Goal: Task Accomplishment & Management: Use online tool/utility

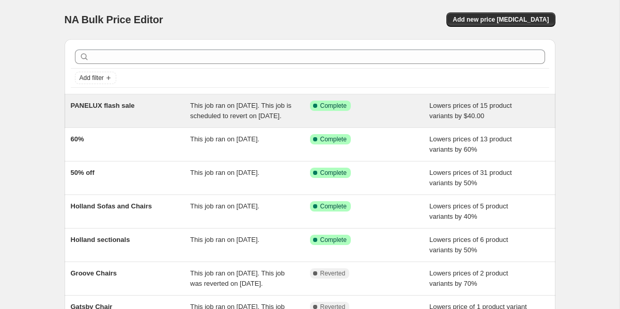
click at [383, 113] on div "Success Complete Complete" at bounding box center [370, 111] width 120 height 21
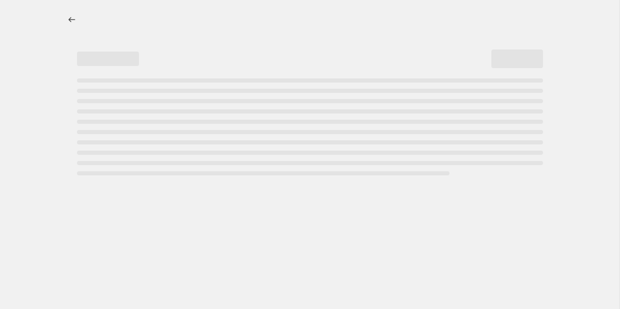
select select "by"
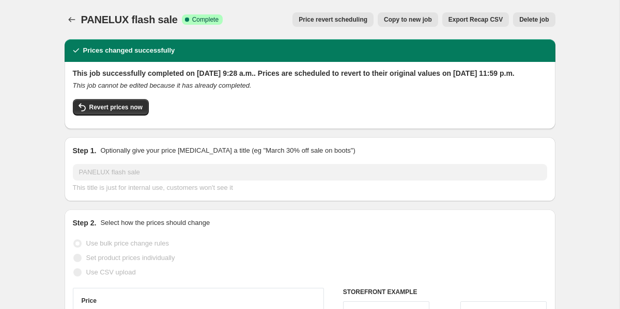
click at [339, 17] on span "Price revert scheduling" at bounding box center [333, 19] width 69 height 8
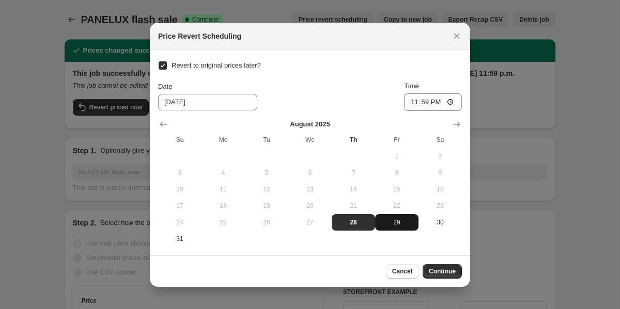
click at [395, 216] on button "29" at bounding box center [396, 222] width 43 height 17
type input "[DATE]"
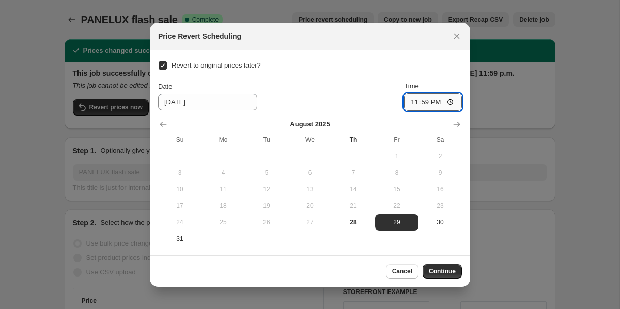
click at [419, 103] on input "23:59" at bounding box center [433, 103] width 58 height 18
type input "02:00"
click at [447, 277] on button "Continue" at bounding box center [442, 271] width 39 height 14
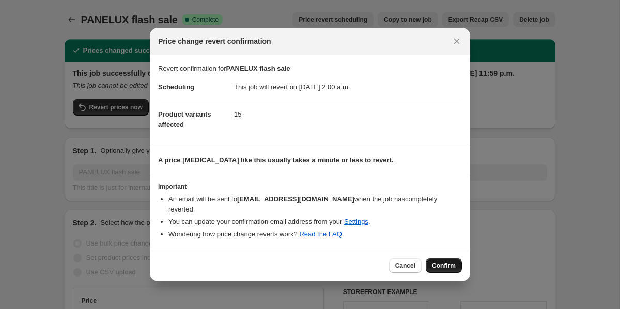
click at [444, 269] on span "Confirm" at bounding box center [444, 266] width 24 height 8
